Goal: Book appointment/travel/reservation

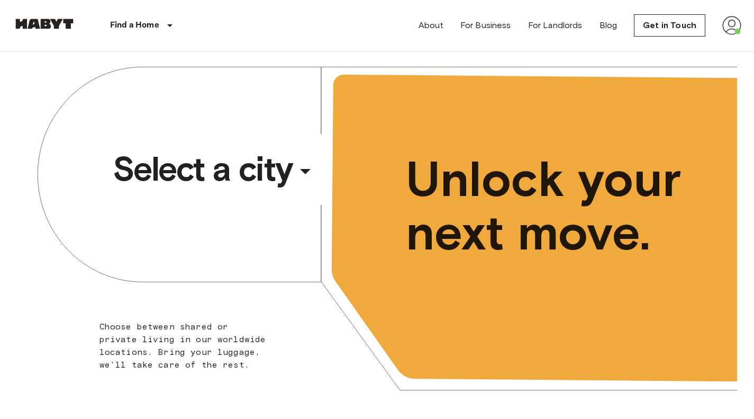
click at [270, 178] on div "​" at bounding box center [319, 180] width 109 height 22
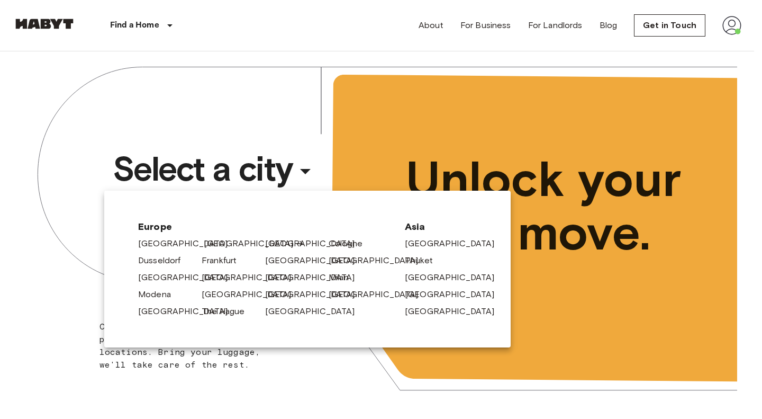
click at [217, 240] on link "[GEOGRAPHIC_DATA]" at bounding box center [254, 243] width 101 height 13
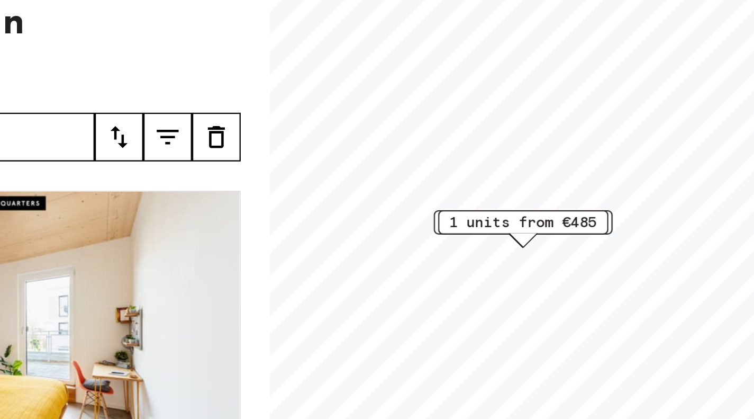
click at [566, 164] on div "11 units from €545" at bounding box center [527, 163] width 78 height 16
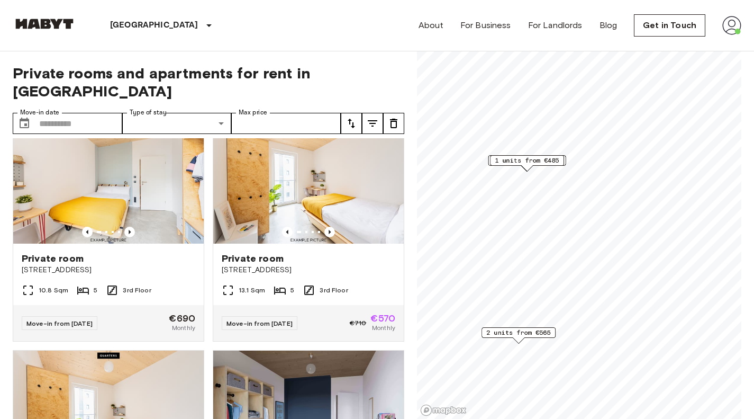
scroll to position [1201, 0]
click at [349, 289] on div "13.1 Sqm 5 3rd Floor" at bounding box center [308, 293] width 190 height 21
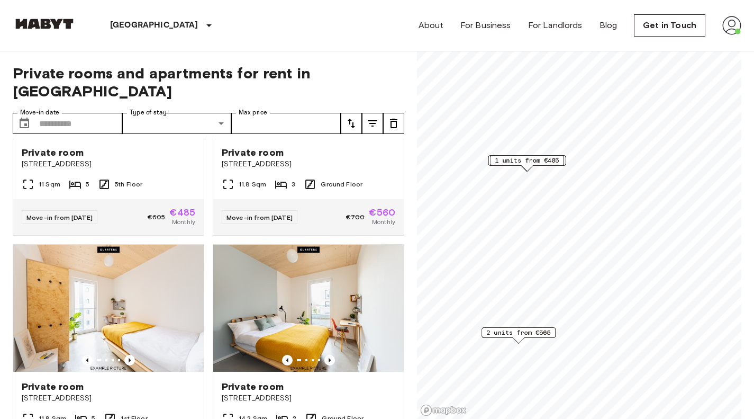
scroll to position [842, 0]
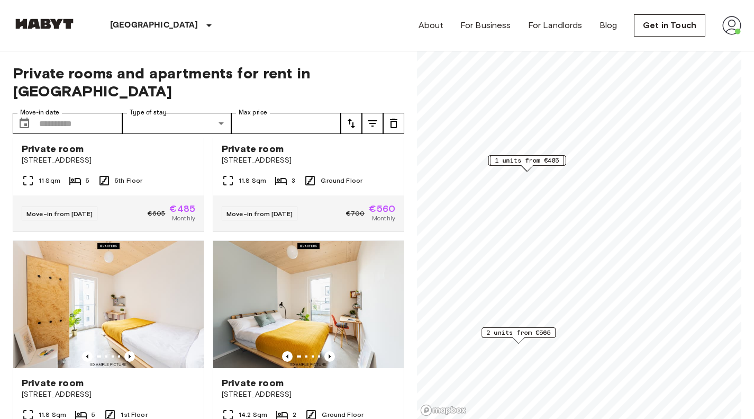
click at [388, 14] on div "Berlin Europe Amsterdam Berlin Brussels Cologne Dusseldorf Frankfurt Graz Hambu…" at bounding box center [377, 25] width 729 height 51
click at [350, 15] on div "Berlin Europe Amsterdam Berlin Brussels Cologne Dusseldorf Frankfurt Graz Hambu…" at bounding box center [377, 25] width 729 height 51
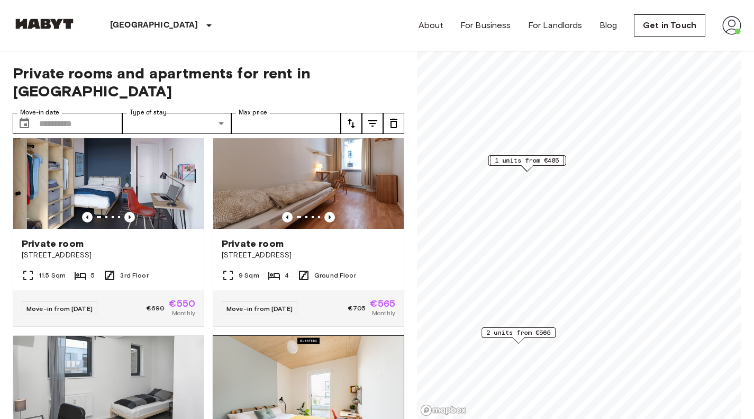
scroll to position [510, 0]
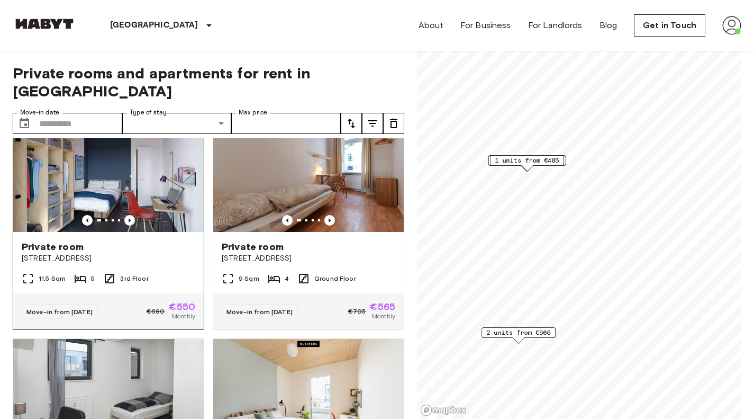
click at [138, 298] on div "Move-in from 18 Aug 25 €690 €550 Monthly" at bounding box center [108, 311] width 190 height 36
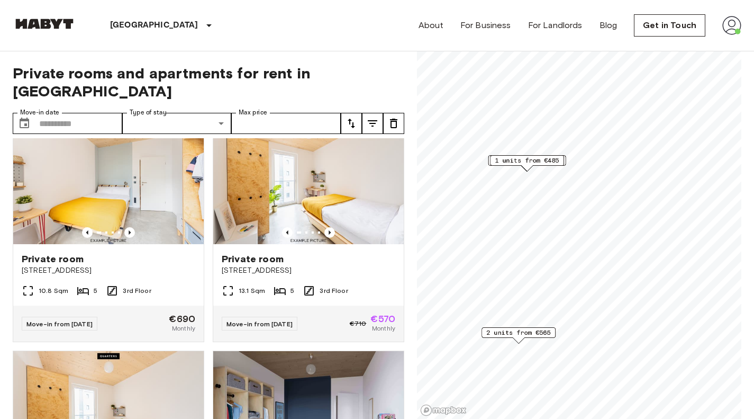
scroll to position [1202, 0]
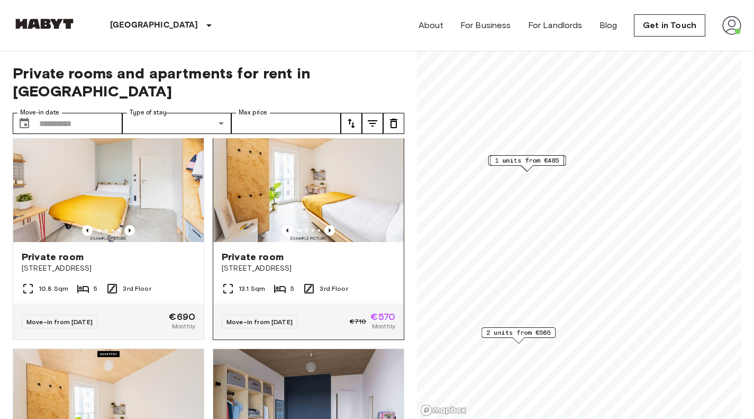
click at [346, 282] on div "Private room Müllerstraße 55A" at bounding box center [308, 262] width 190 height 40
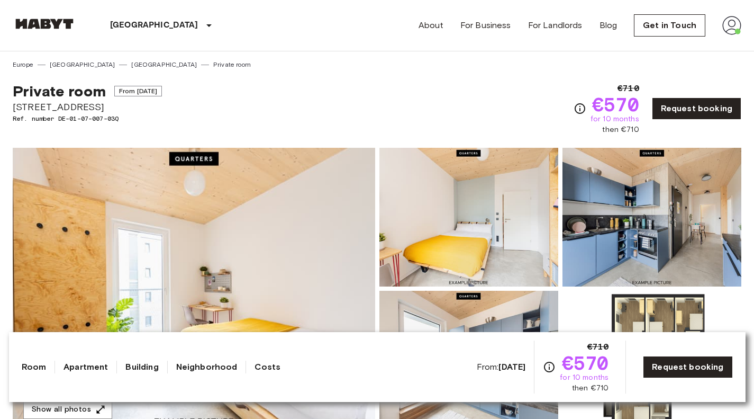
click at [397, 68] on div "Europe Germany Berlin Private room" at bounding box center [377, 60] width 729 height 18
click at [700, 113] on link "Request booking" at bounding box center [696, 108] width 89 height 22
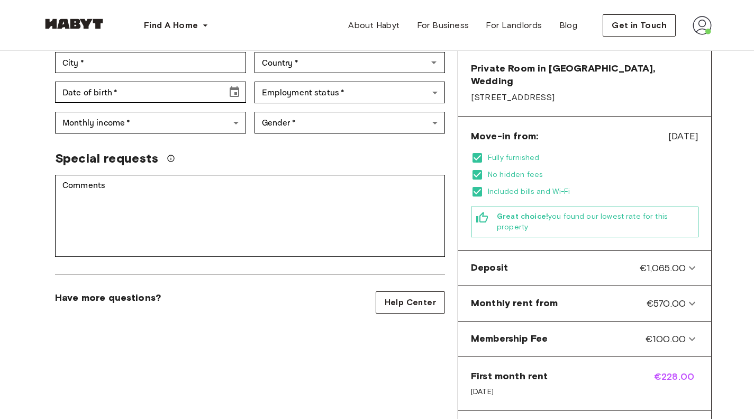
scroll to position [287, 0]
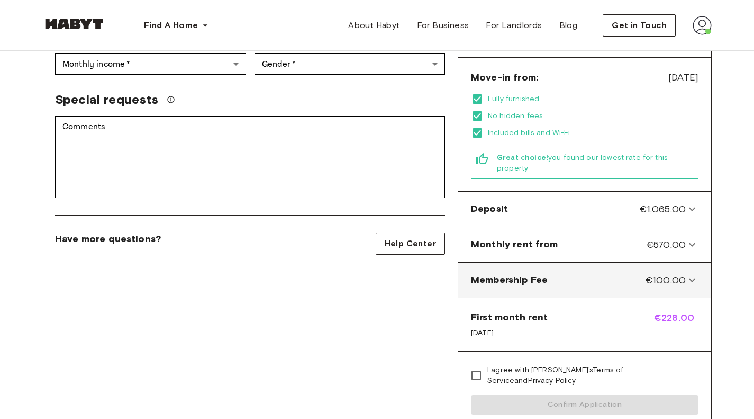
click at [687, 274] on icon at bounding box center [692, 280] width 13 height 13
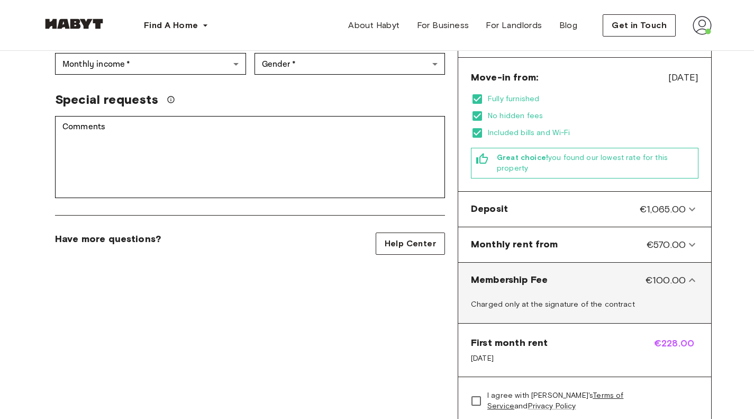
click at [693, 274] on icon at bounding box center [692, 280] width 13 height 13
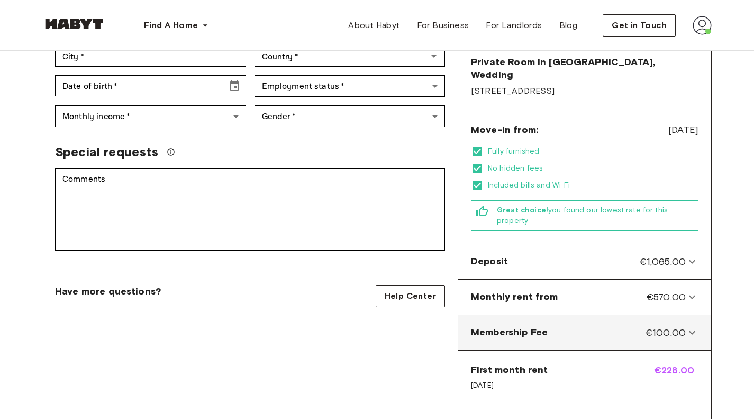
scroll to position [232, 0]
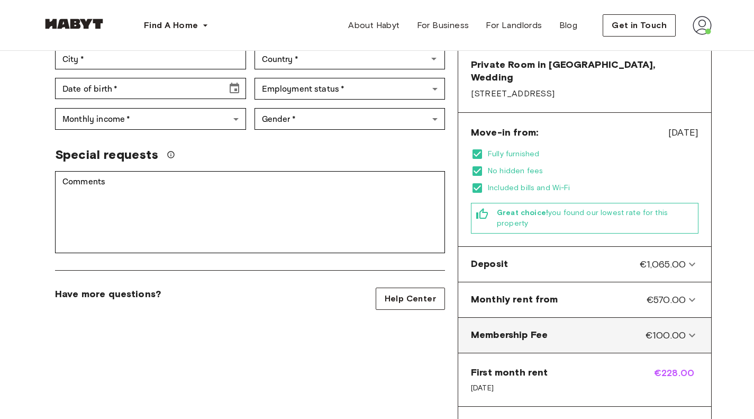
click at [693, 256] on div "Deposit €1,065.00 Charged only at the signature of the contract" at bounding box center [584, 264] width 253 height 35
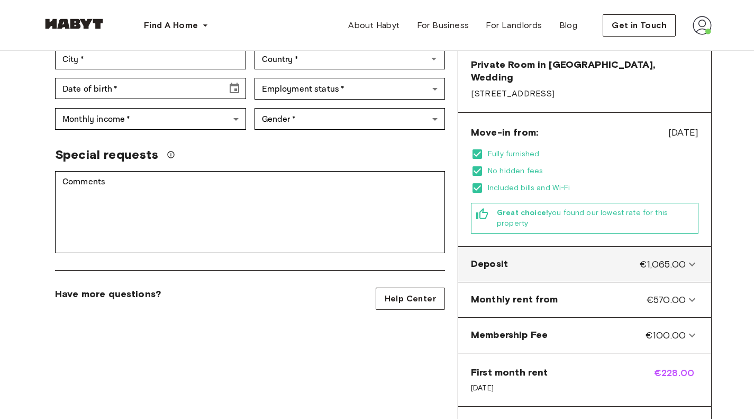
click at [688, 258] on icon at bounding box center [692, 264] width 13 height 13
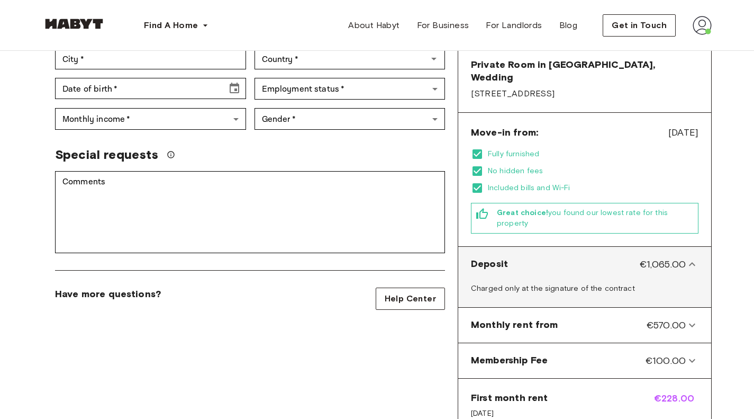
click at [688, 258] on icon at bounding box center [692, 264] width 13 height 13
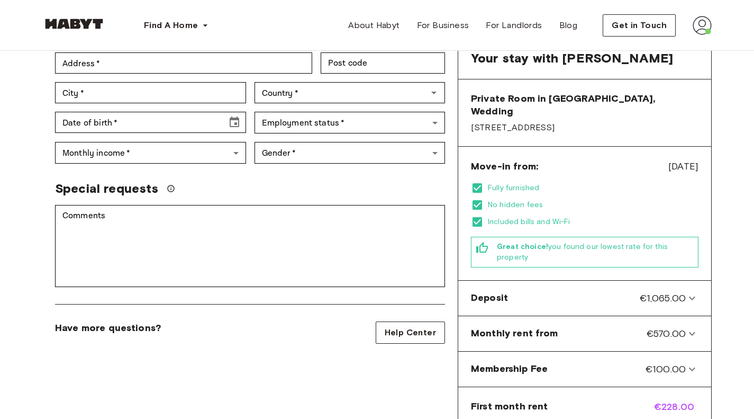
scroll to position [195, 0]
